Goal: Entertainment & Leisure: Consume media (video, audio)

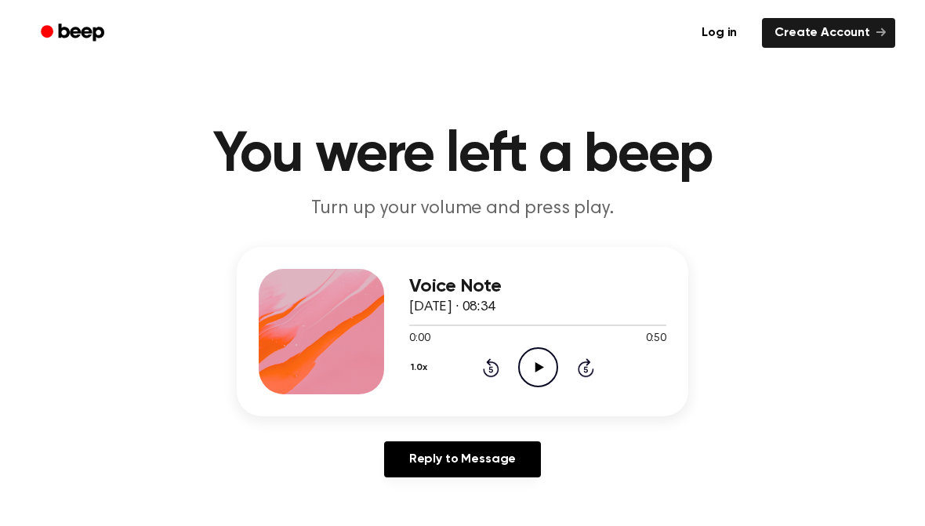
scroll to position [1, 0]
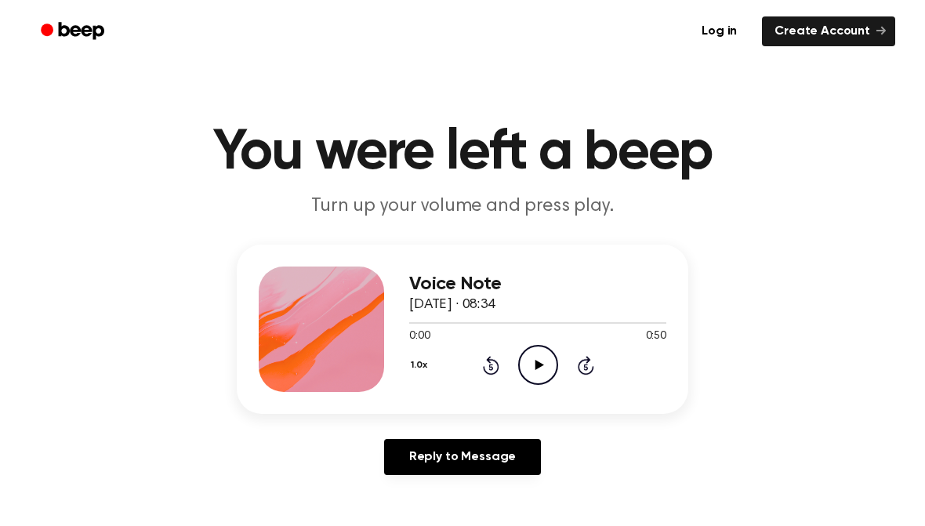
click at [554, 368] on icon "Play Audio" at bounding box center [538, 365] width 40 height 40
click at [542, 363] on icon "Pause Audio" at bounding box center [538, 365] width 40 height 40
click at [546, 368] on icon "Play Audio" at bounding box center [538, 365] width 40 height 40
click at [531, 319] on div at bounding box center [537, 322] width 257 height 13
click at [537, 370] on icon "Pause Audio" at bounding box center [538, 365] width 40 height 40
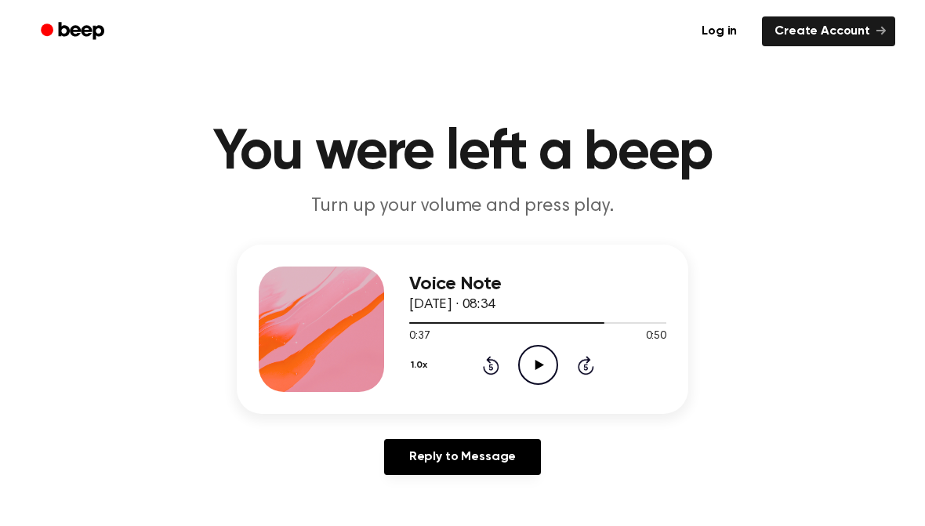
click at [546, 376] on icon "Play Audio" at bounding box center [538, 365] width 40 height 40
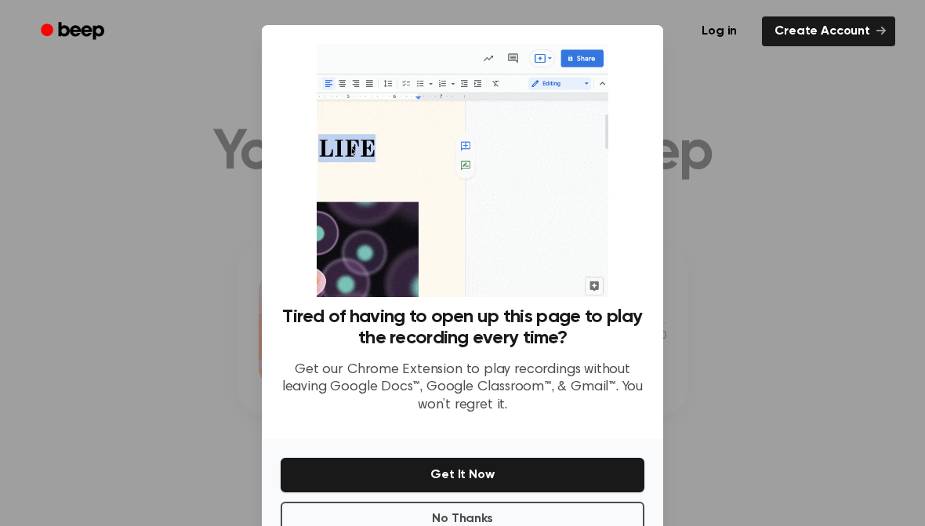
click at [692, 364] on div at bounding box center [462, 263] width 925 height 526
click at [770, 397] on div at bounding box center [462, 263] width 925 height 526
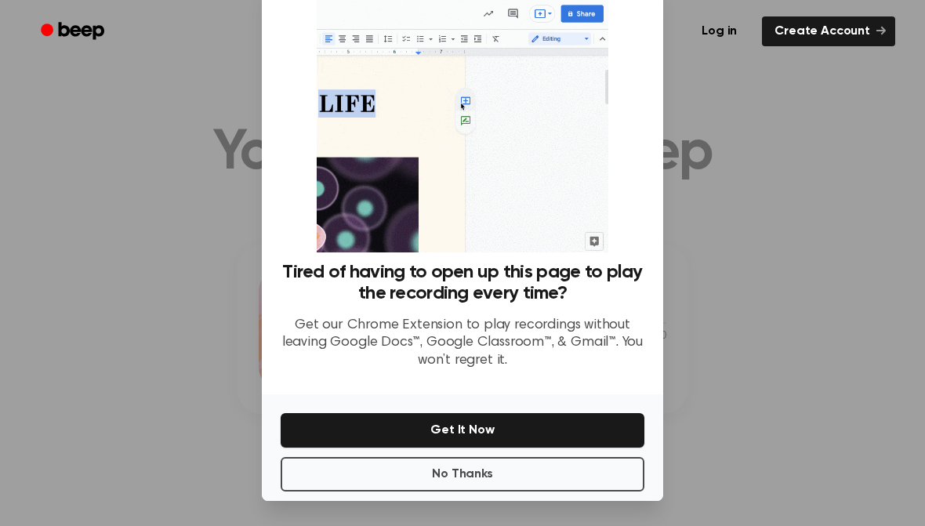
scroll to position [44, 0]
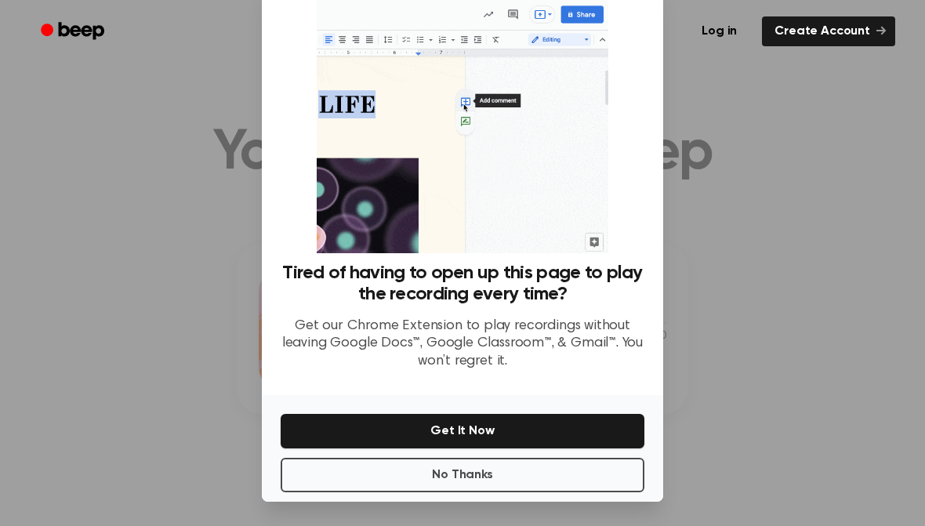
click at [549, 473] on button "No Thanks" at bounding box center [463, 475] width 364 height 34
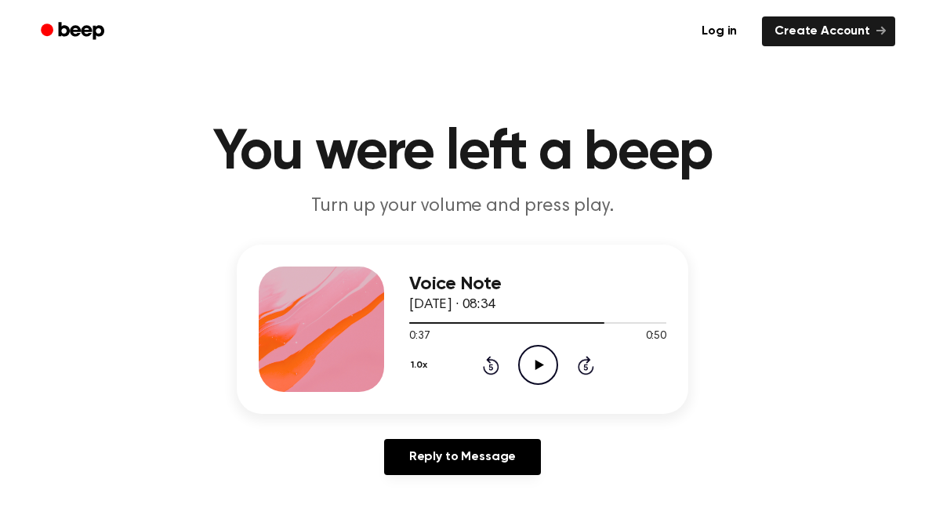
click at [538, 371] on icon "Play Audio" at bounding box center [538, 365] width 40 height 40
click at [529, 365] on icon "Pause Audio" at bounding box center [538, 365] width 40 height 40
click at [533, 357] on icon "Play Audio" at bounding box center [538, 365] width 40 height 40
click at [542, 372] on icon "Pause Audio" at bounding box center [538, 365] width 40 height 40
click at [546, 360] on icon "Play Audio" at bounding box center [538, 365] width 40 height 40
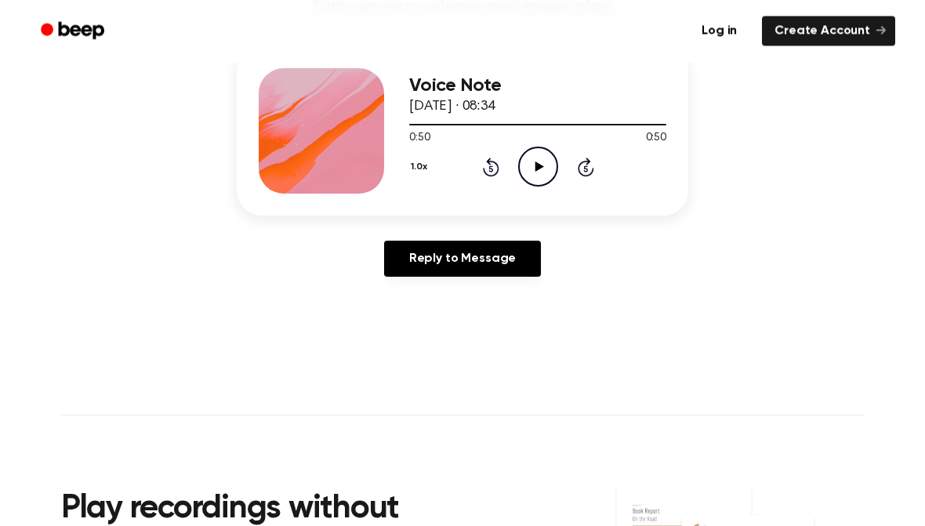
scroll to position [192, 0]
